Goal: Information Seeking & Learning: Check status

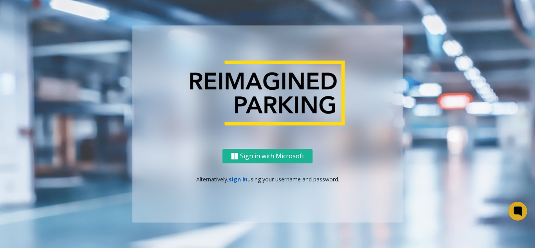
click at [237, 178] on link "sign in" at bounding box center [238, 178] width 19 height 7
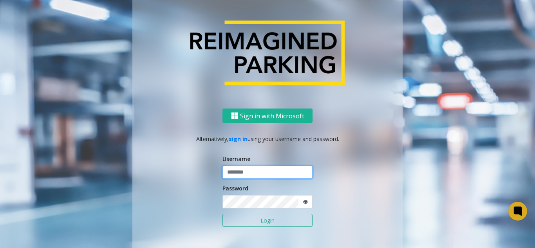
click at [257, 172] on input "text" at bounding box center [267, 172] width 90 height 13
paste input "*******"
type input "*******"
click at [303, 201] on icon at bounding box center [305, 201] width 5 height 5
click at [208, 206] on div "Sign in with Microsoft Alternatively, sign in using your username and password.…" at bounding box center [267, 186] width 270 height 154
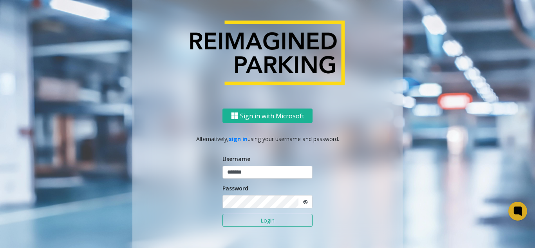
click at [260, 223] on button "Login" at bounding box center [267, 220] width 90 height 13
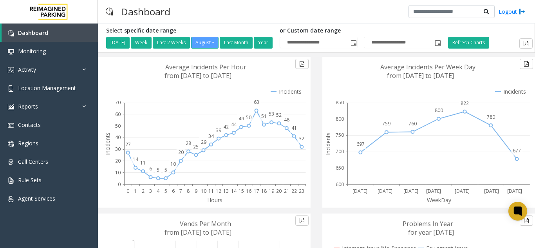
click at [57, 82] on link "Location Management" at bounding box center [49, 88] width 98 height 18
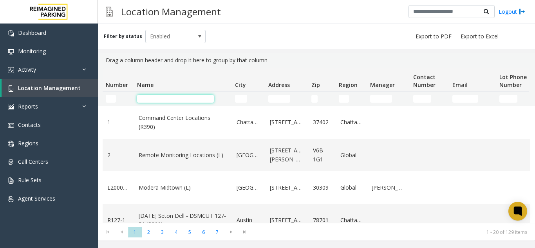
click at [162, 100] on input "Name Filter" at bounding box center [175, 99] width 77 height 8
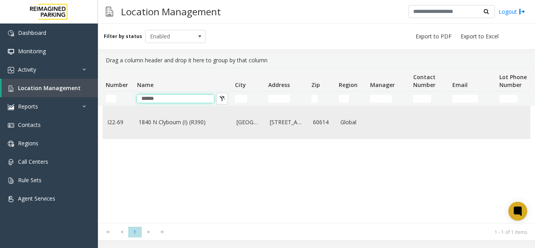
type input "******"
click at [155, 117] on td "1840 N Clybourn (I) (R390)" at bounding box center [183, 122] width 98 height 33
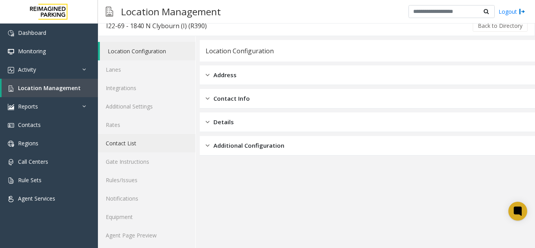
scroll to position [10, 0]
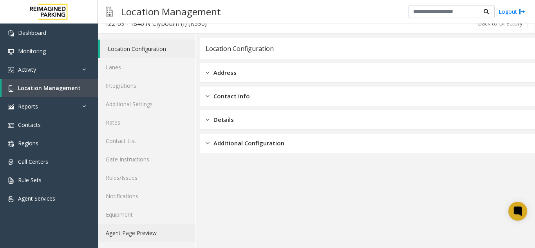
click at [137, 241] on link "Agent Page Preview" at bounding box center [147, 233] width 98 height 18
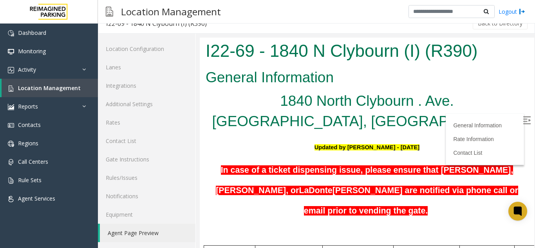
scroll to position [39, 0]
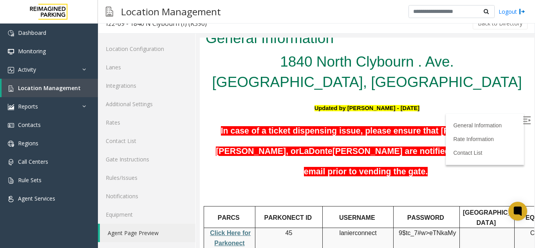
click at [523, 117] on img at bounding box center [527, 120] width 8 height 8
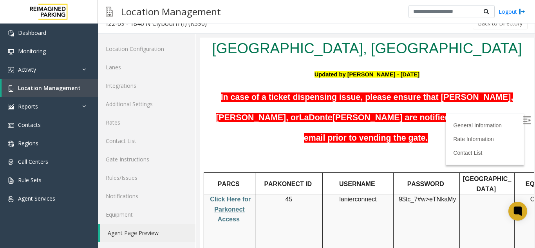
scroll to position [118, 0]
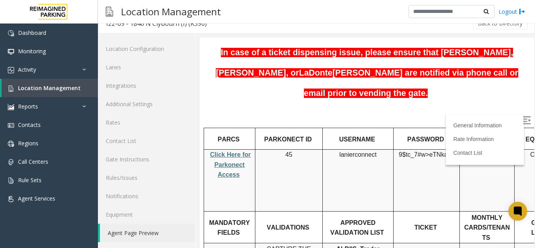
click at [231, 151] on span "Click Here for Parkonect Access" at bounding box center [230, 164] width 41 height 27
click at [348, 151] on span "lanierconnect" at bounding box center [357, 154] width 37 height 7
copy p "lanierconnect"
click at [430, 151] on span "eTNkaMy" at bounding box center [442, 154] width 27 height 7
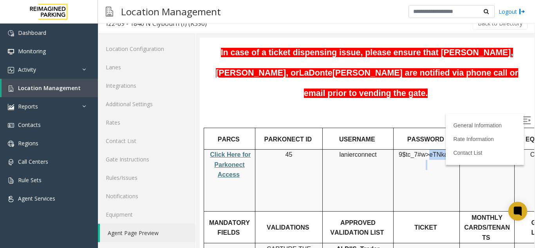
click at [430, 151] on span "eTNkaMy" at bounding box center [442, 154] width 27 height 7
copy p "9$tc_7#w> eTNkaMy"
click at [491, 79] on h5 "In case of a ticket dispensing issue, please ensure that [PERSON_NAME], [PERSON…" at bounding box center [367, 70] width 323 height 61
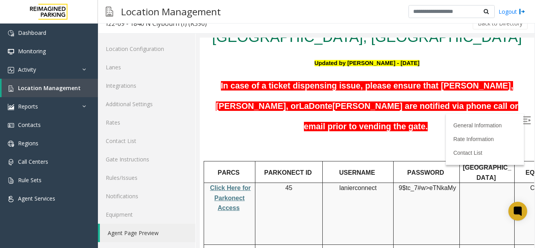
scroll to position [39, 0]
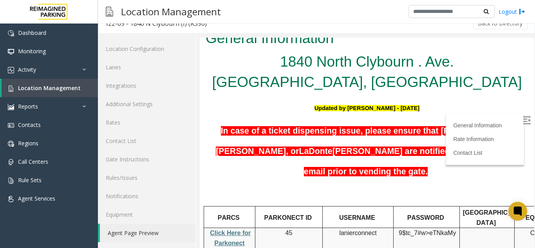
click at [237, 127] on span "In case of a ticket dispensing issue, please ensure that [PERSON_NAME], [PERSON…" at bounding box center [364, 141] width 297 height 30
click at [41, 69] on link "Activity" at bounding box center [49, 69] width 98 height 18
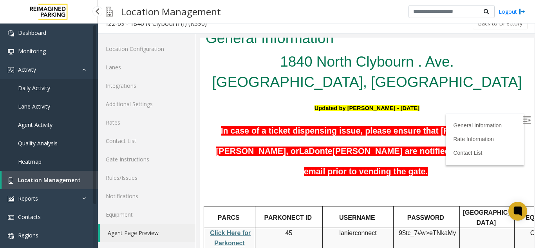
click at [50, 128] on link "Agent Activity" at bounding box center [49, 125] width 98 height 18
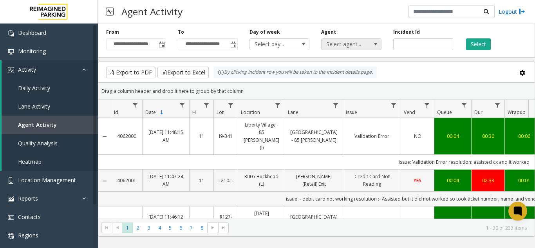
click at [376, 43] on span at bounding box center [376, 44] width 6 height 6
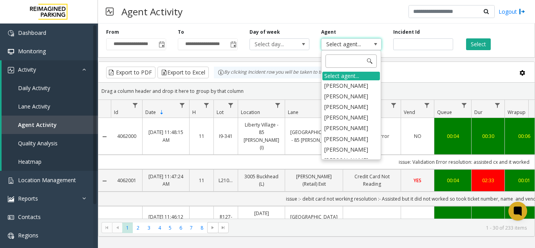
click at [337, 58] on input at bounding box center [351, 60] width 51 height 13
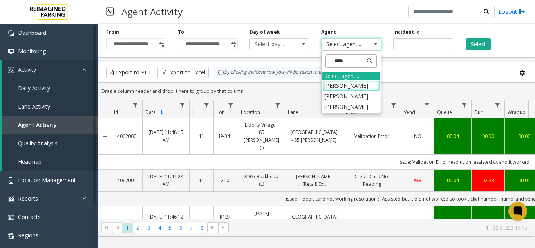
type input "*****"
click at [346, 95] on li "[PERSON_NAME]" at bounding box center [351, 96] width 58 height 11
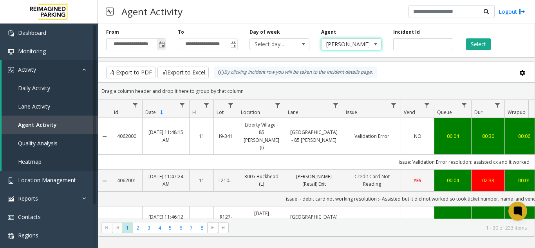
click at [160, 44] on span "Toggle popup" at bounding box center [162, 45] width 6 height 6
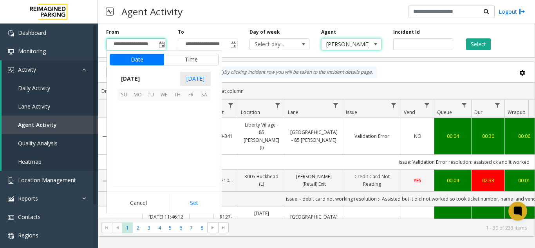
scroll to position [140491, 0]
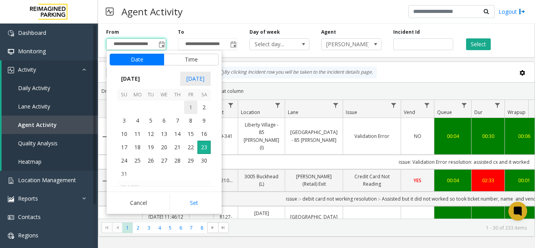
click at [188, 107] on span "1" at bounding box center [190, 107] width 13 height 13
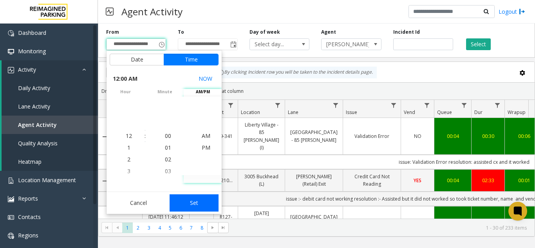
click at [206, 203] on button "Set" at bounding box center [194, 202] width 49 height 17
type input "**********"
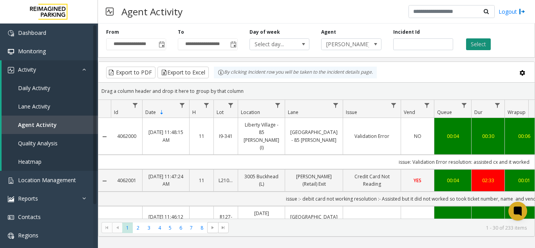
click at [480, 42] on button "Select" at bounding box center [478, 44] width 25 height 12
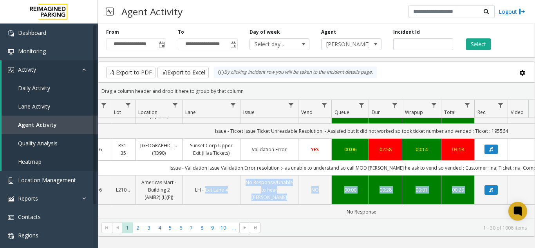
scroll to position [0, 288]
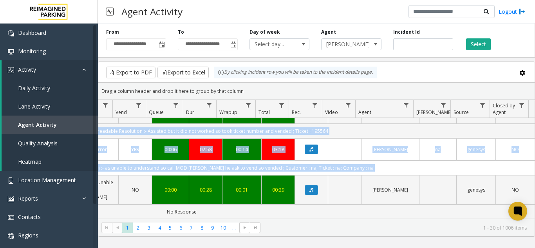
drag, startPoint x: 358, startPoint y: 177, endPoint x: 552, endPoint y: 185, distance: 194.5
click at [535, 185] on html "**********" at bounding box center [267, 124] width 535 height 248
click at [390, 187] on link "[PERSON_NAME]" at bounding box center [390, 189] width 48 height 7
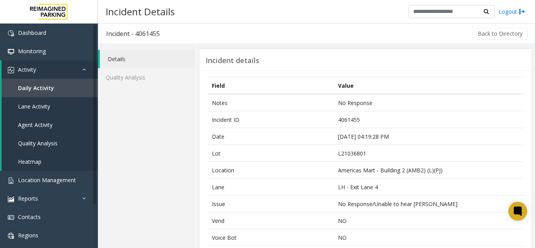
click at [108, 60] on link "Details" at bounding box center [148, 59] width 96 height 18
click at [113, 77] on link "Quality Analysis" at bounding box center [147, 77] width 98 height 18
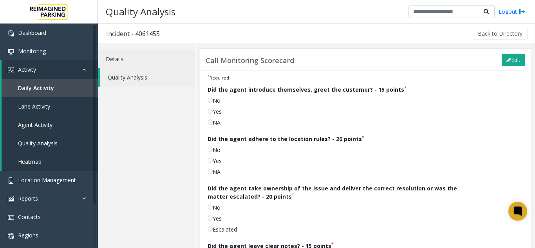
click at [112, 59] on link "Details" at bounding box center [147, 59] width 98 height 18
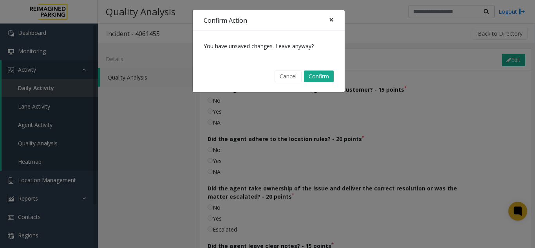
click at [327, 20] on button "×" at bounding box center [332, 19] width 16 height 19
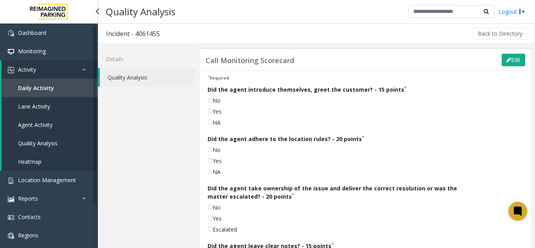
click at [17, 91] on link "Daily Activity" at bounding box center [50, 88] width 96 height 18
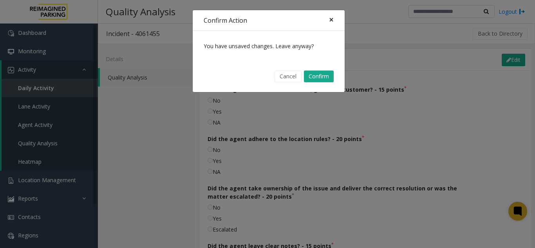
click at [326, 20] on button "×" at bounding box center [332, 19] width 16 height 19
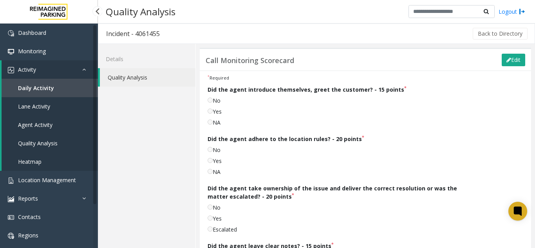
click at [31, 108] on span "Lane Activity" at bounding box center [34, 106] width 32 height 7
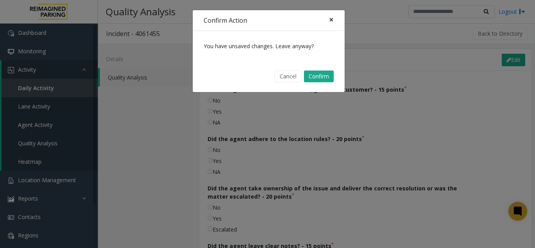
click at [333, 21] on span "×" at bounding box center [331, 19] width 5 height 11
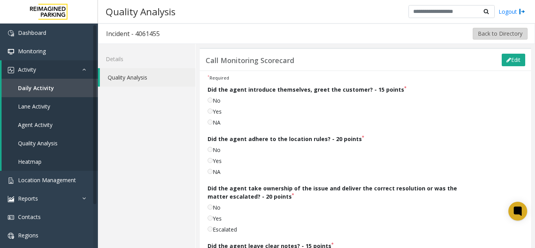
click at [484, 33] on button "Back to Directory" at bounding box center [500, 34] width 55 height 12
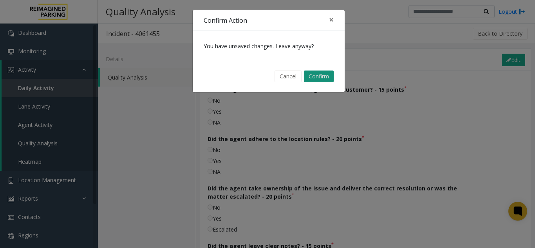
click at [312, 76] on button "Confirm" at bounding box center [319, 77] width 30 height 12
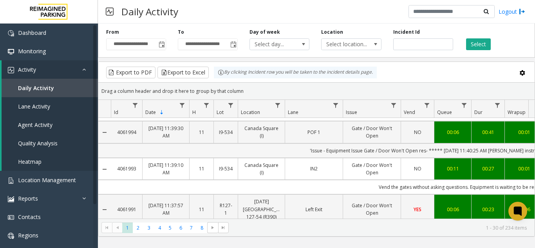
scroll to position [353, 0]
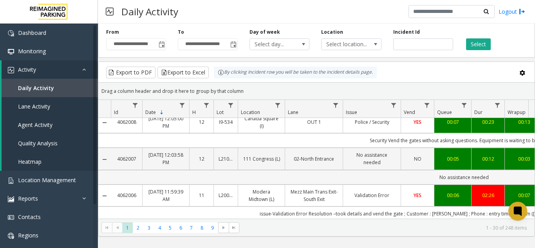
drag, startPoint x: 436, startPoint y: 147, endPoint x: 488, endPoint y: 152, distance: 51.6
click at [488, 170] on td "No assistance needed" at bounding box center [464, 177] width 706 height 14
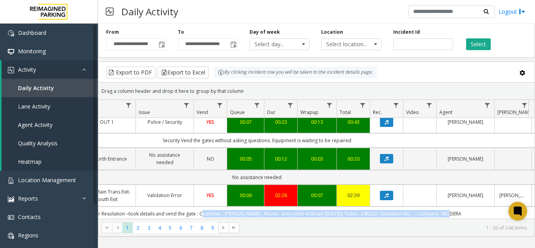
scroll to position [0, 251]
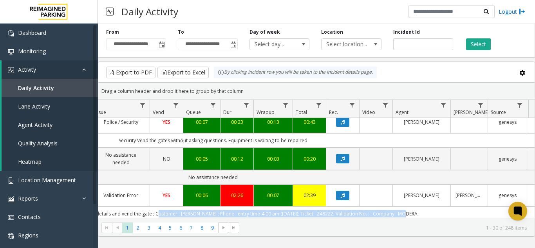
drag, startPoint x: 415, startPoint y: 183, endPoint x: 527, endPoint y: 184, distance: 112.0
click at [527, 206] on td "issue-Validation Error Resolution –took details and vend the gate ; Customer : …" at bounding box center [213, 213] width 706 height 14
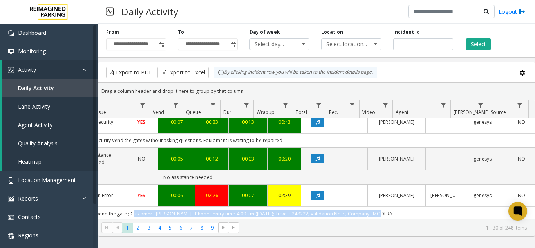
scroll to position [0, 276]
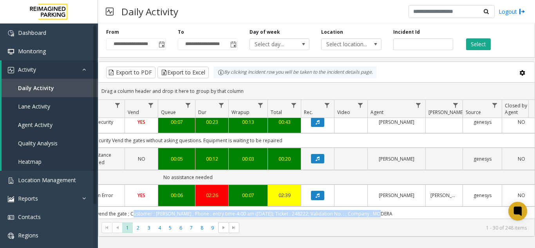
click at [462, 206] on td "issue-Validation Error Resolution –took details and vend the gate ; Customer : …" at bounding box center [188, 213] width 706 height 14
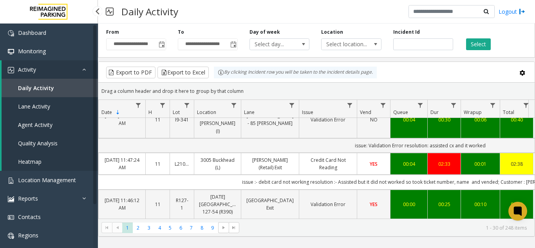
scroll to position [0, 0]
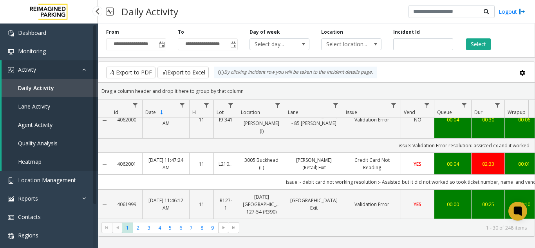
drag, startPoint x: 308, startPoint y: 180, endPoint x: 74, endPoint y: 166, distance: 235.0
click at [74, 166] on app-root "**********" at bounding box center [267, 124] width 535 height 248
click at [162, 219] on td "Issue - Validation Error Resolution- vended as per agent page; Customer : na; C…" at bounding box center [464, 226] width 706 height 14
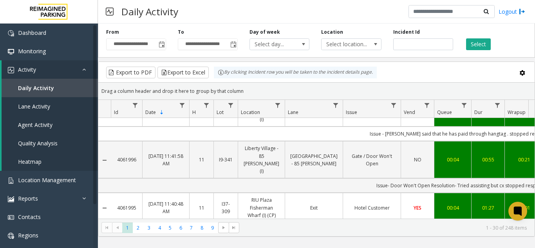
scroll to position [783, 0]
